Goal: Information Seeking & Learning: Learn about a topic

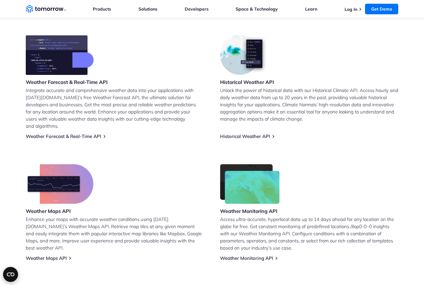
scroll to position [258, 0]
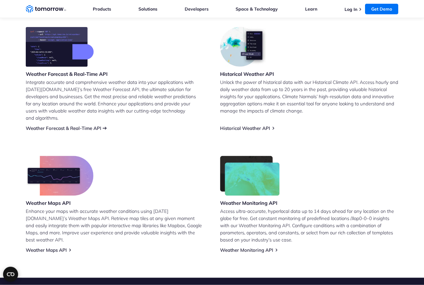
click at [49, 125] on link "Weather Forecast & Real-Time API" at bounding box center [63, 128] width 75 height 6
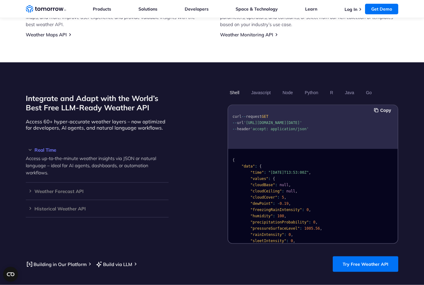
scroll to position [514, 0]
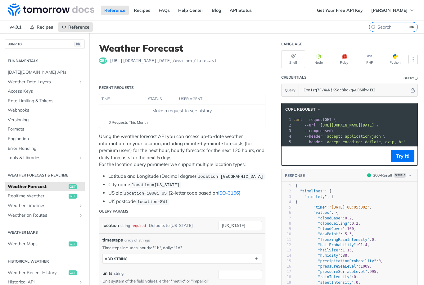
click at [411, 56] on button "More Languages" at bounding box center [413, 59] width 9 height 9
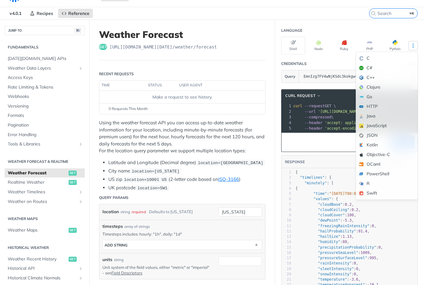
scroll to position [14, 0]
click at [68, 57] on span "[DATE][DOMAIN_NAME] APIs" at bounding box center [45, 58] width 75 height 6
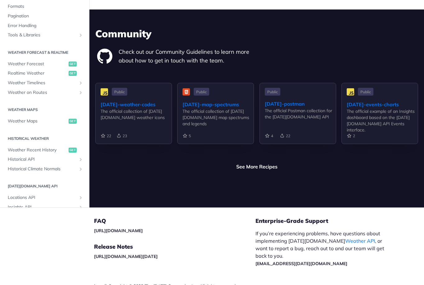
scroll to position [27, 0]
